Goal: Task Accomplishment & Management: Manage account settings

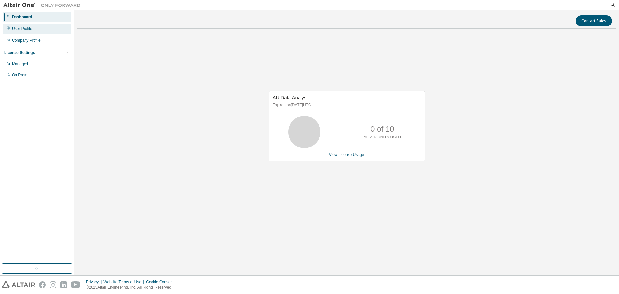
click at [21, 31] on div "User Profile" at bounding box center [22, 28] width 20 height 5
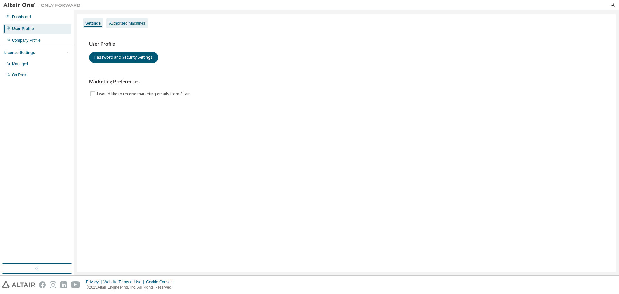
click at [125, 25] on div "Authorized Machines" at bounding box center [127, 23] width 36 height 5
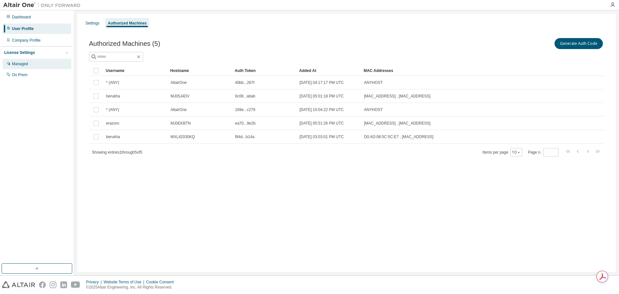
click at [19, 66] on div "Managed" at bounding box center [20, 63] width 16 height 5
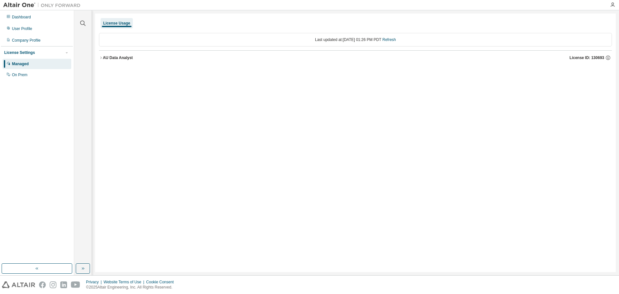
click at [113, 59] on div "AU Data Analyst" at bounding box center [118, 57] width 30 height 5
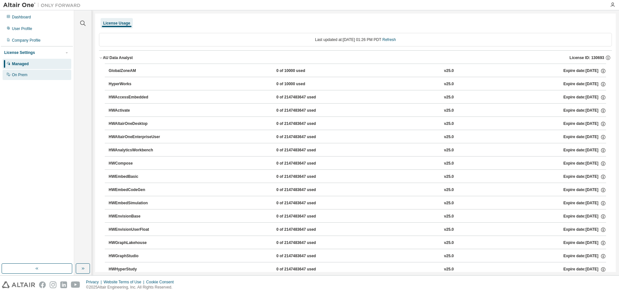
click at [31, 75] on div "On Prem" at bounding box center [37, 75] width 69 height 10
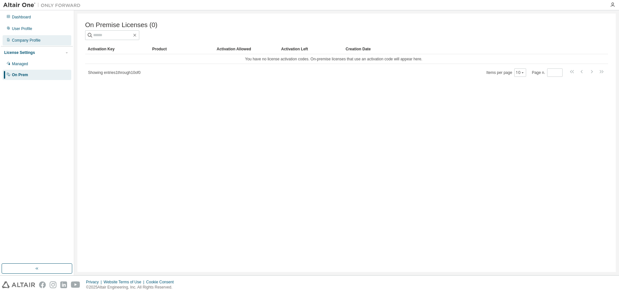
click at [41, 41] on div "Company Profile" at bounding box center [37, 40] width 69 height 10
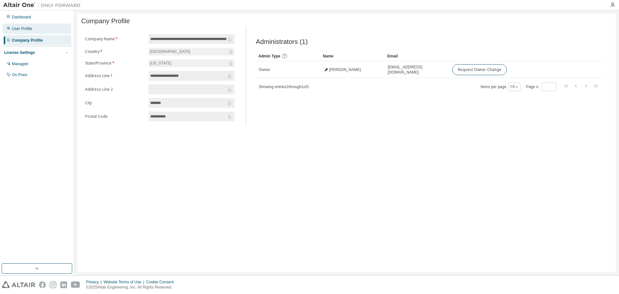
click at [34, 30] on div "User Profile" at bounding box center [37, 29] width 69 height 10
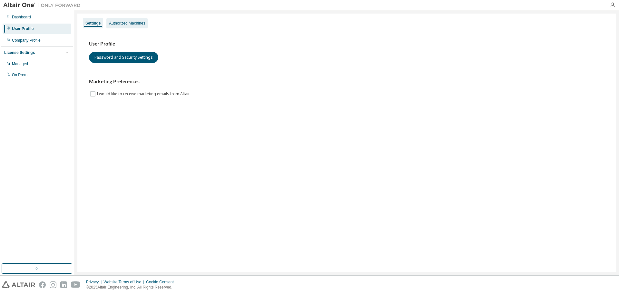
click at [130, 23] on div "Authorized Machines" at bounding box center [127, 23] width 36 height 5
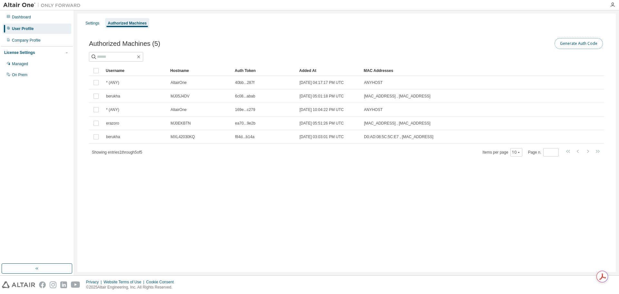
click at [571, 44] on button "Generate Auth Code" at bounding box center [579, 43] width 48 height 11
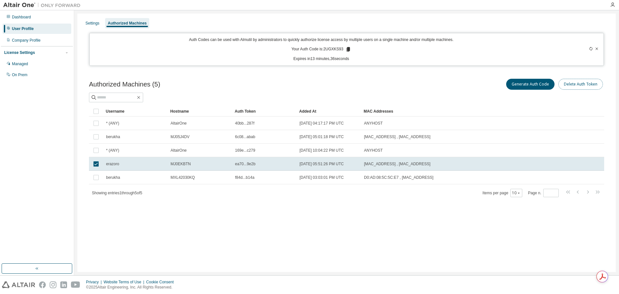
click at [576, 86] on button "Delete Auth Token" at bounding box center [581, 84] width 45 height 11
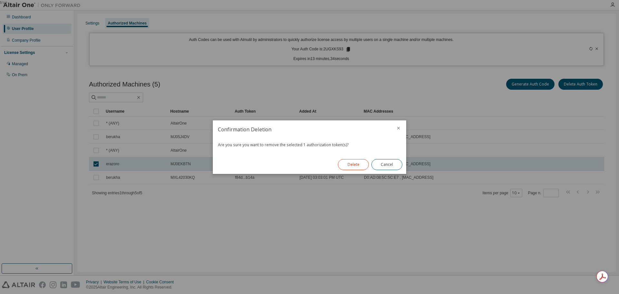
click at [357, 168] on button "Delete" at bounding box center [353, 164] width 31 height 11
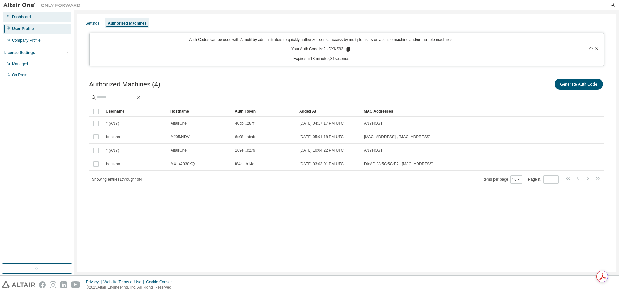
click at [22, 19] on div "Dashboard" at bounding box center [21, 17] width 19 height 5
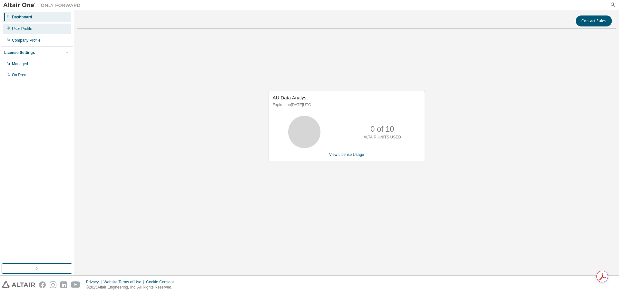
click at [22, 29] on div "User Profile" at bounding box center [22, 28] width 20 height 5
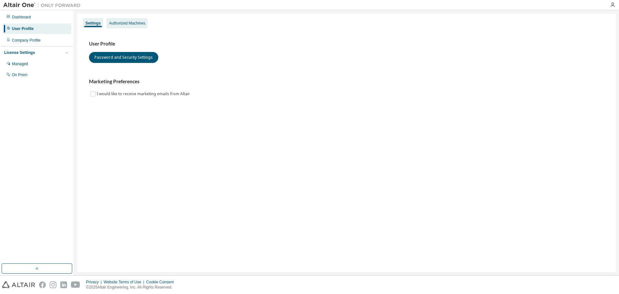
click at [109, 25] on div "Authorized Machines" at bounding box center [127, 23] width 36 height 5
